Goal: Information Seeking & Learning: Learn about a topic

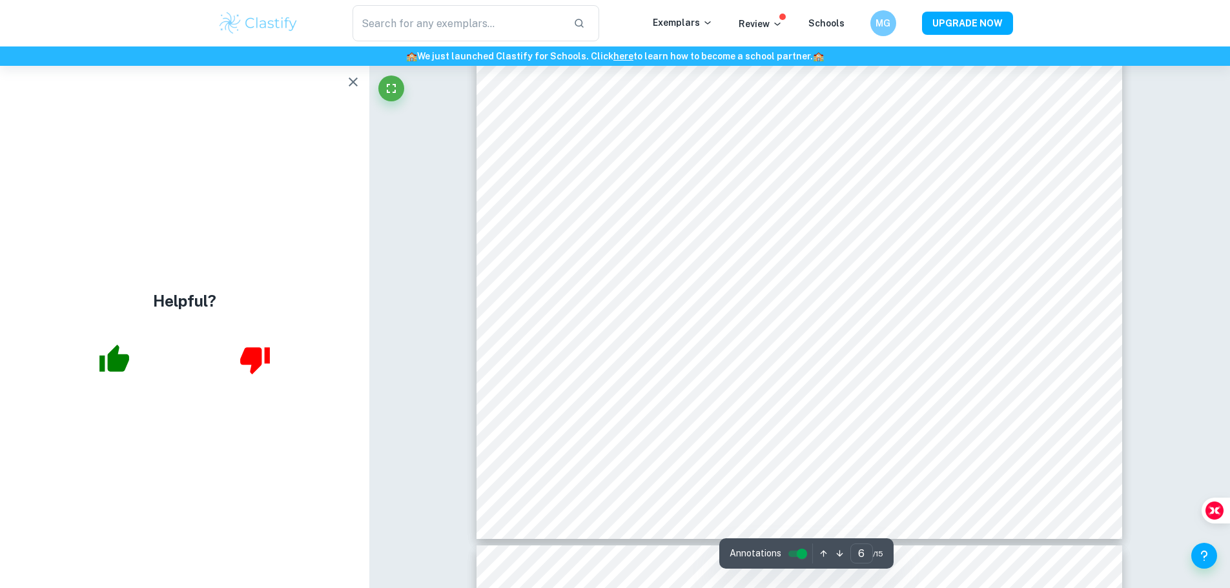
scroll to position [5305, 0]
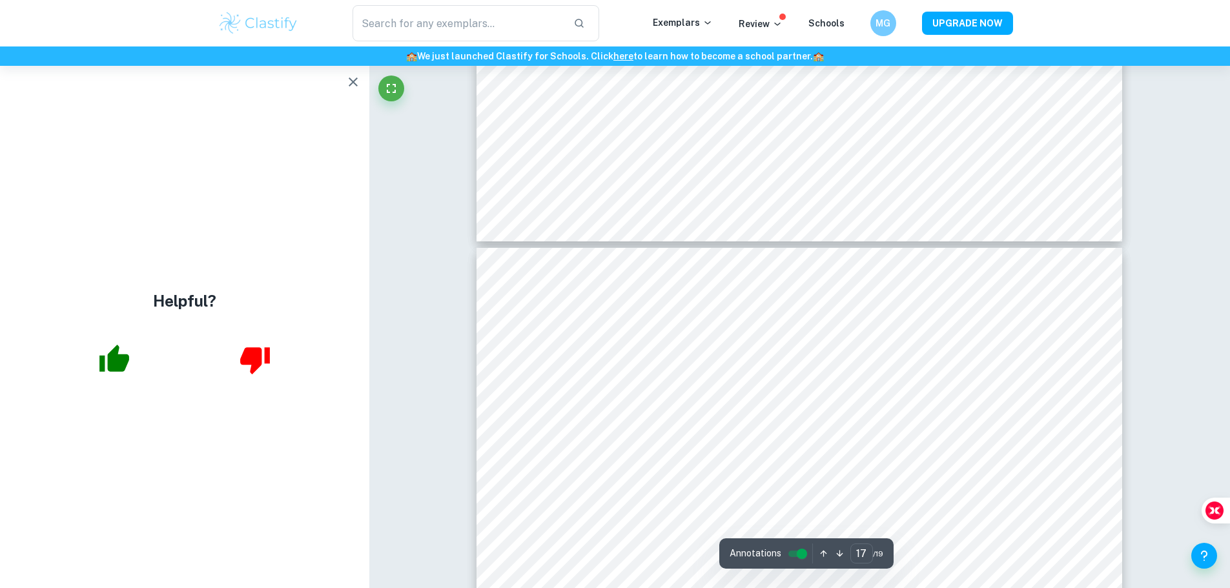
scroll to position [14915, 0]
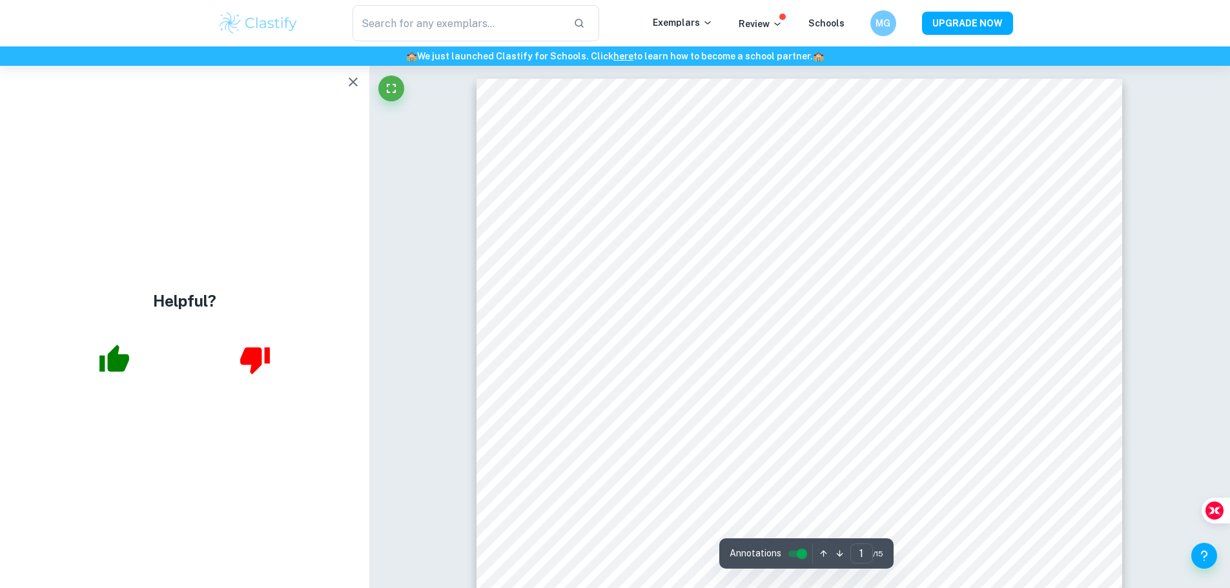
drag, startPoint x: 1209, startPoint y: 283, endPoint x: 1207, endPoint y: 221, distance: 61.4
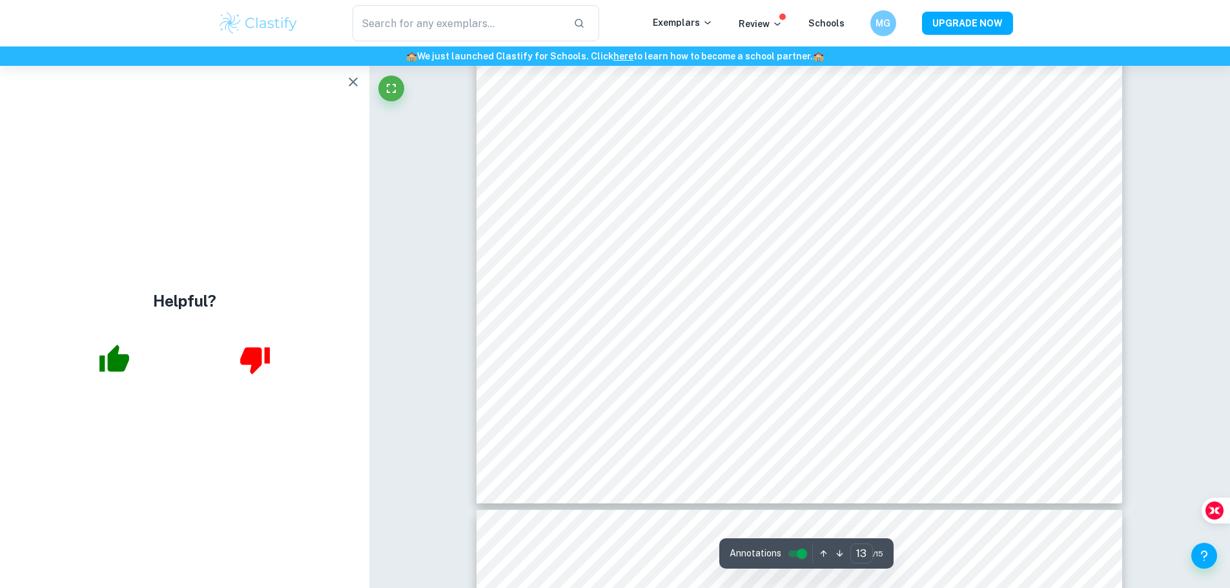
scroll to position [10846, 0]
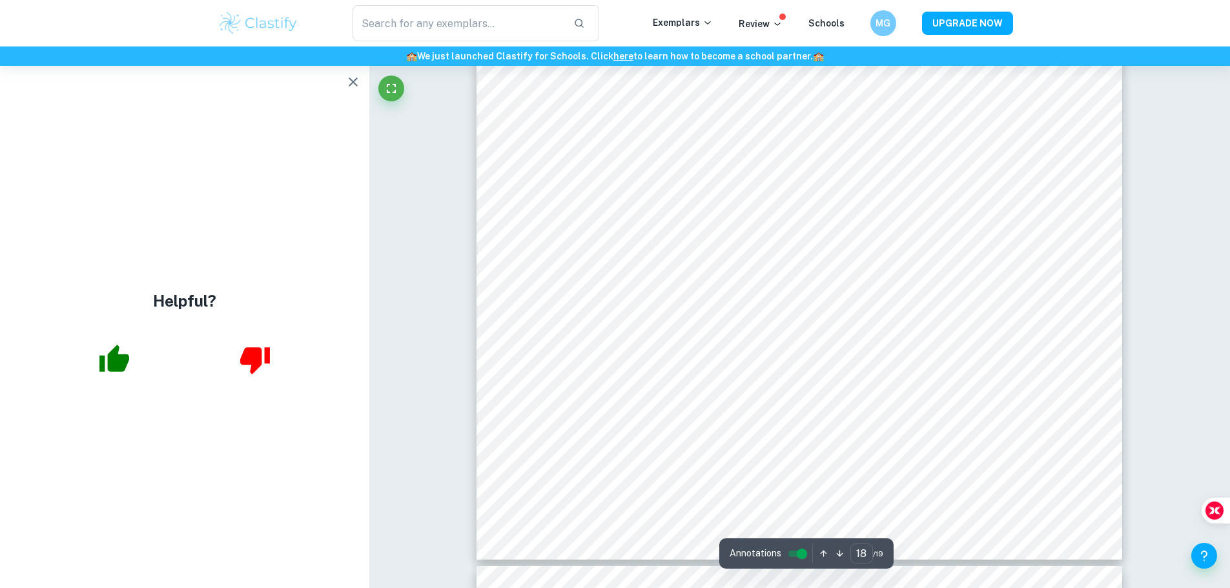
scroll to position [16629, 0]
